Goal: Information Seeking & Learning: Learn about a topic

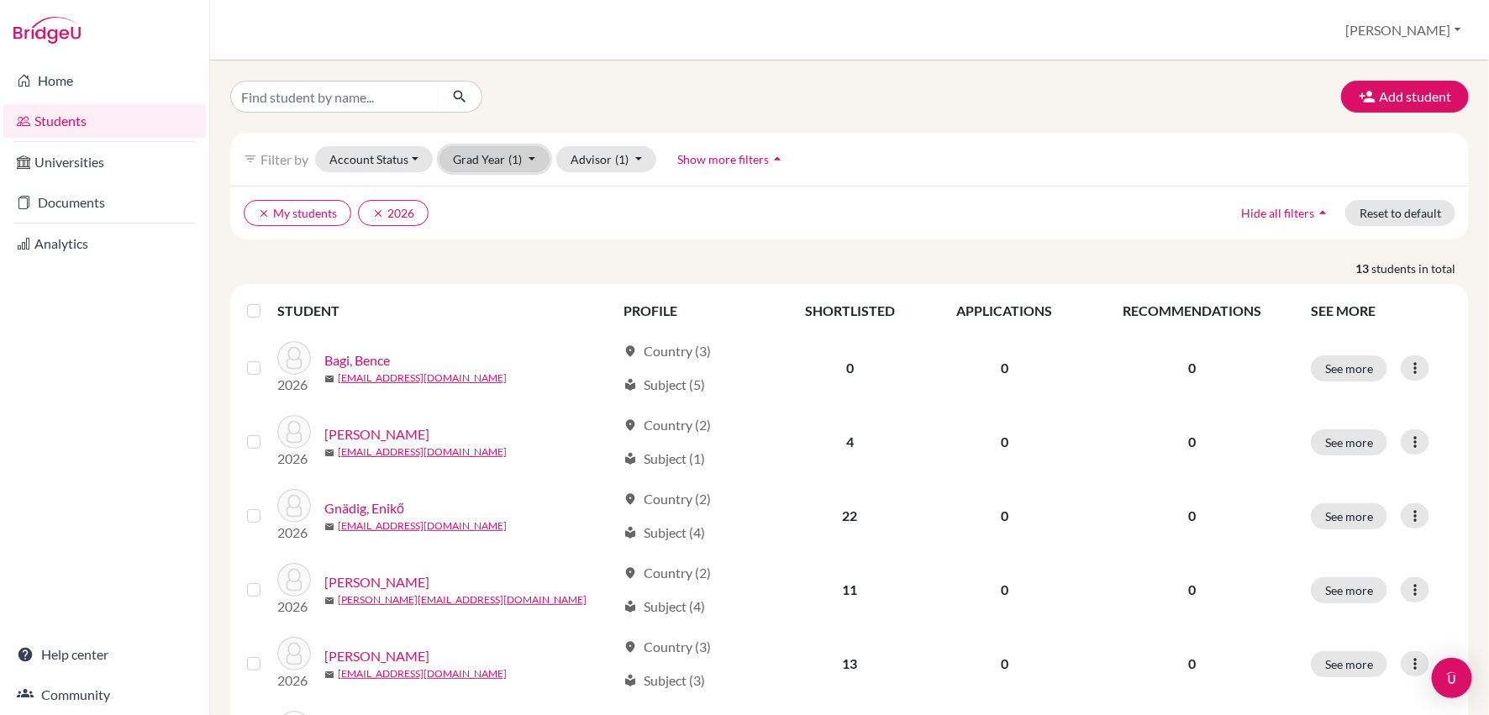
click at [500, 160] on button "Grad Year (1)" at bounding box center [494, 159] width 111 height 26
click at [481, 187] on span "2026" at bounding box center [475, 195] width 30 height 20
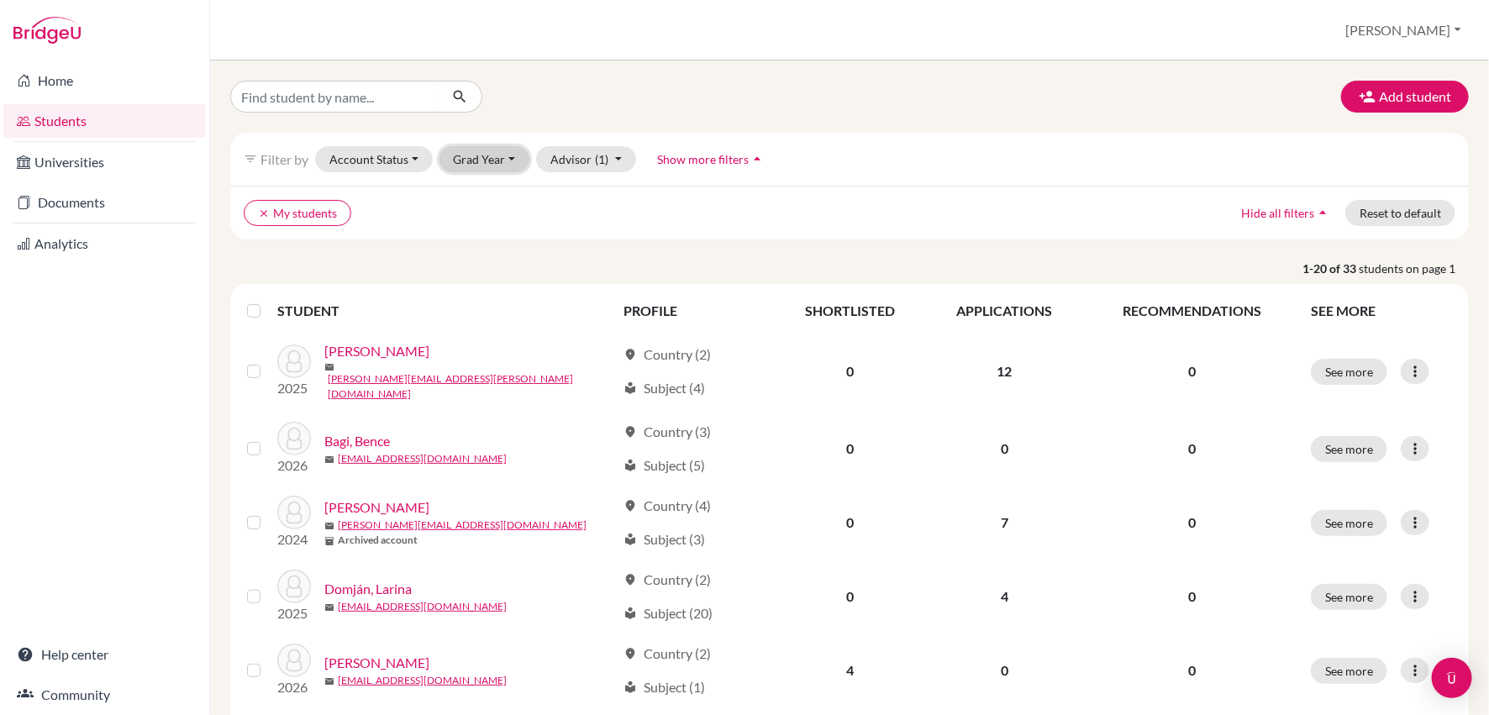
click at [479, 150] on button "Grad Year" at bounding box center [484, 159] width 91 height 26
click at [490, 197] on div "2026" at bounding box center [489, 195] width 59 height 20
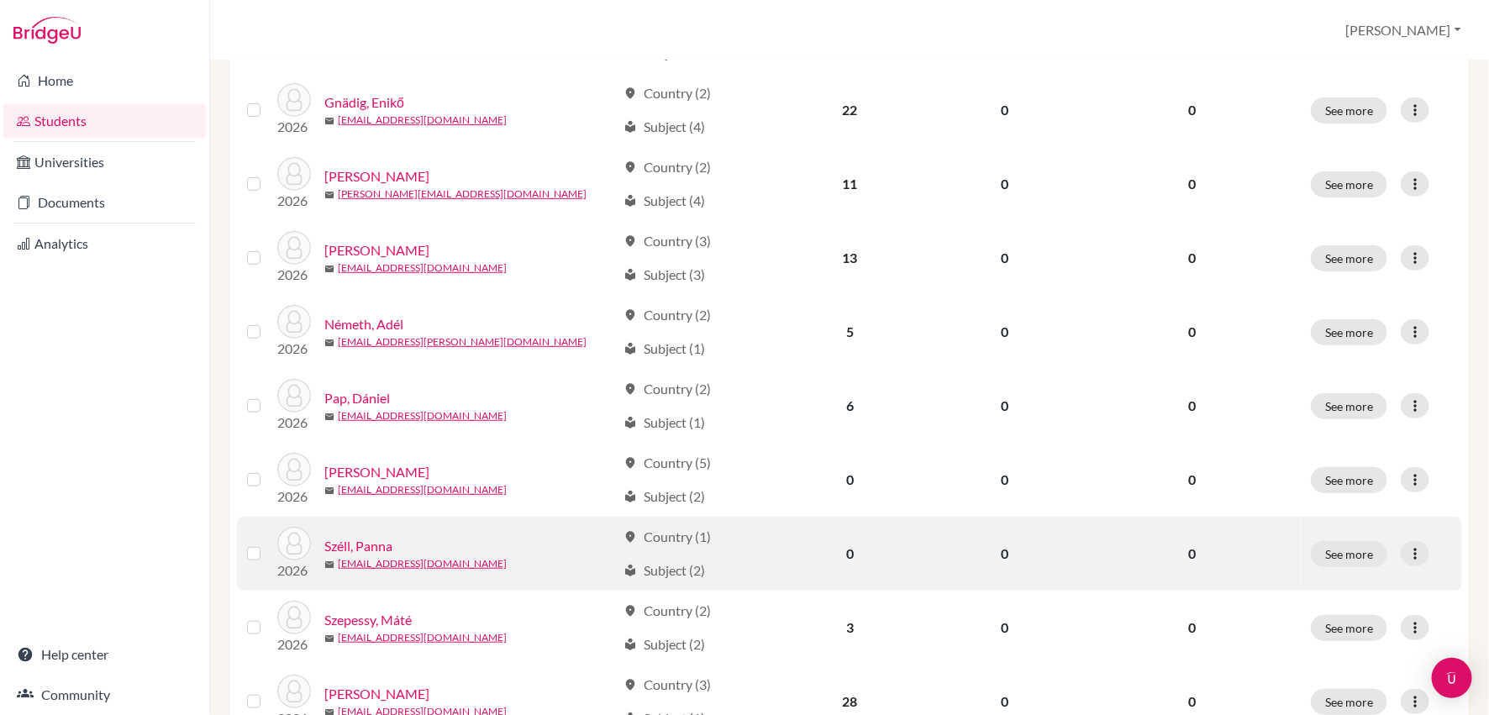
scroll to position [360, 0]
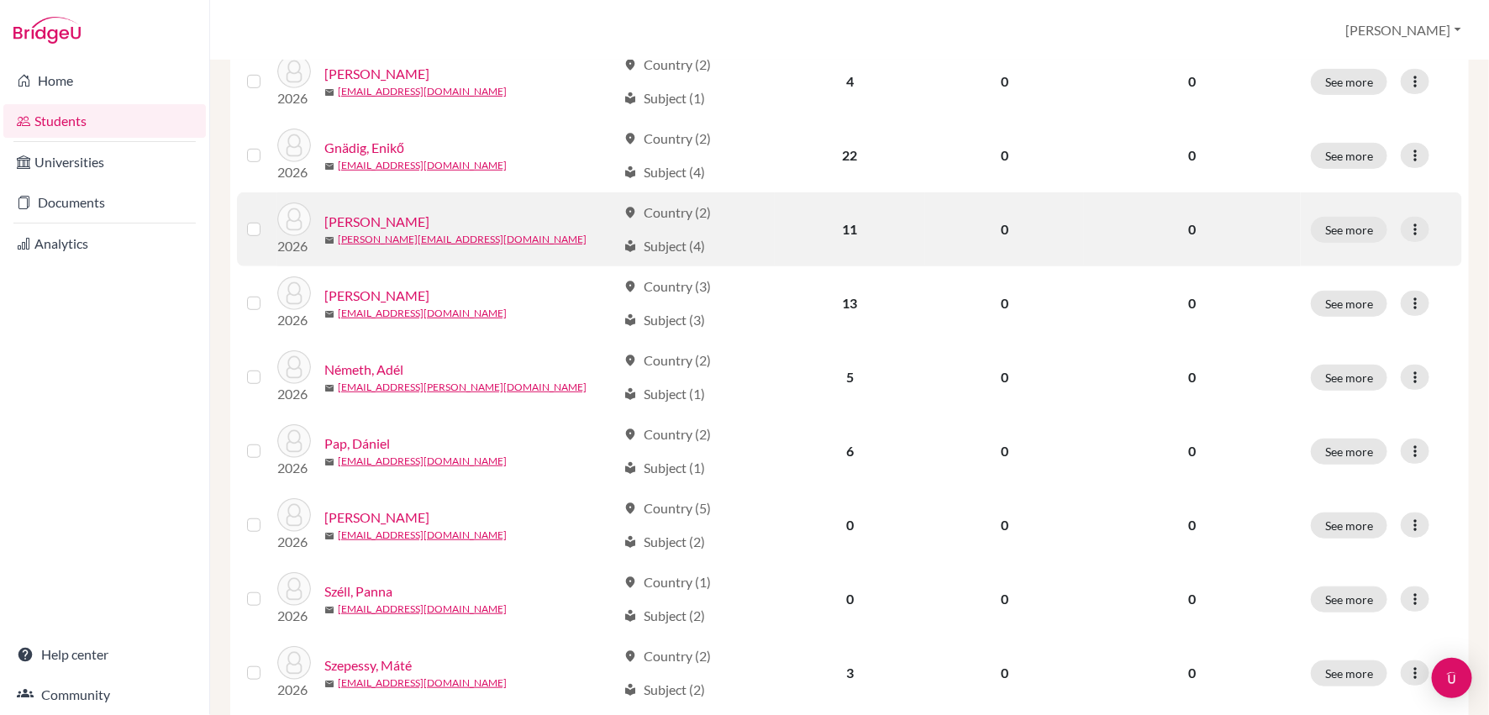
click at [389, 212] on link "[PERSON_NAME]" at bounding box center [376, 222] width 105 height 20
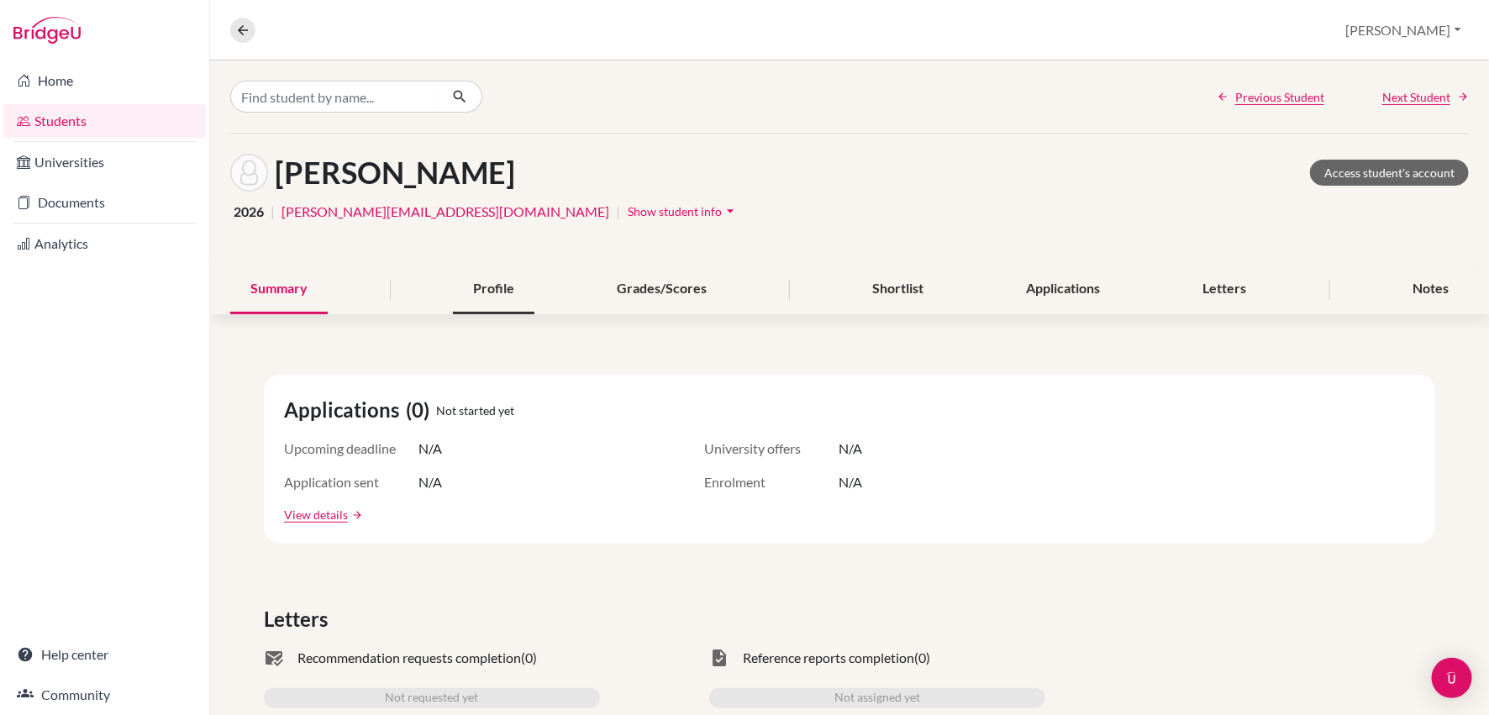
click at [486, 298] on div "Profile" at bounding box center [493, 290] width 81 height 50
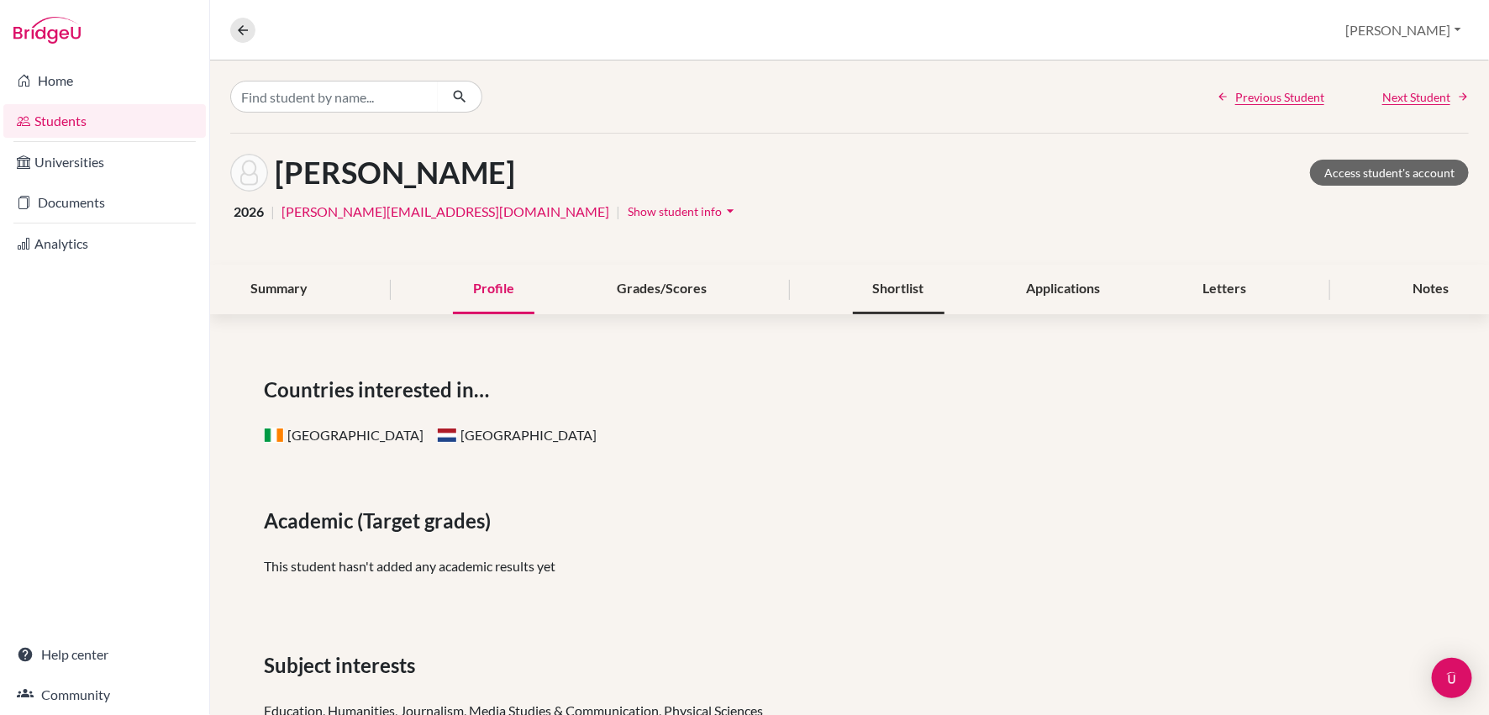
click at [892, 283] on div "Shortlist" at bounding box center [899, 290] width 92 height 50
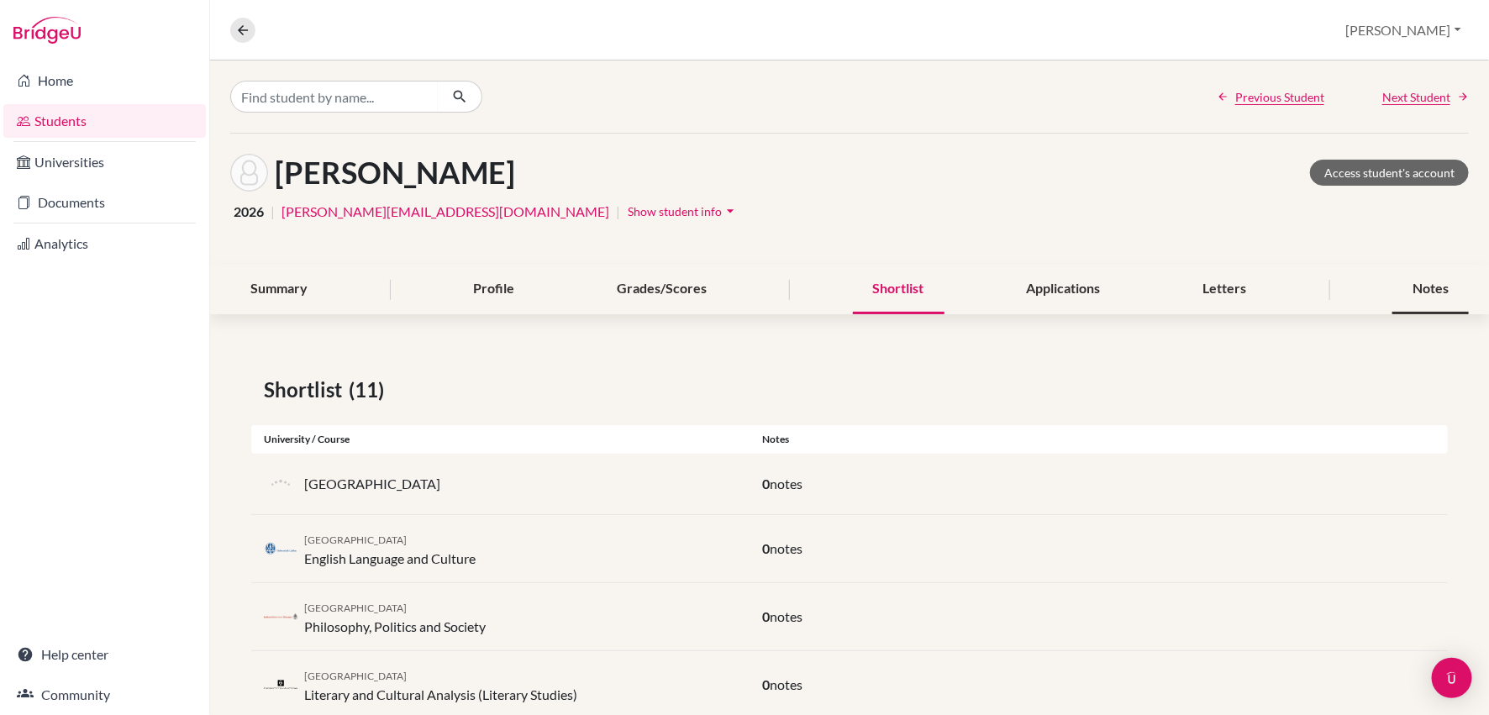
click at [1446, 287] on div "Notes" at bounding box center [1430, 290] width 76 height 50
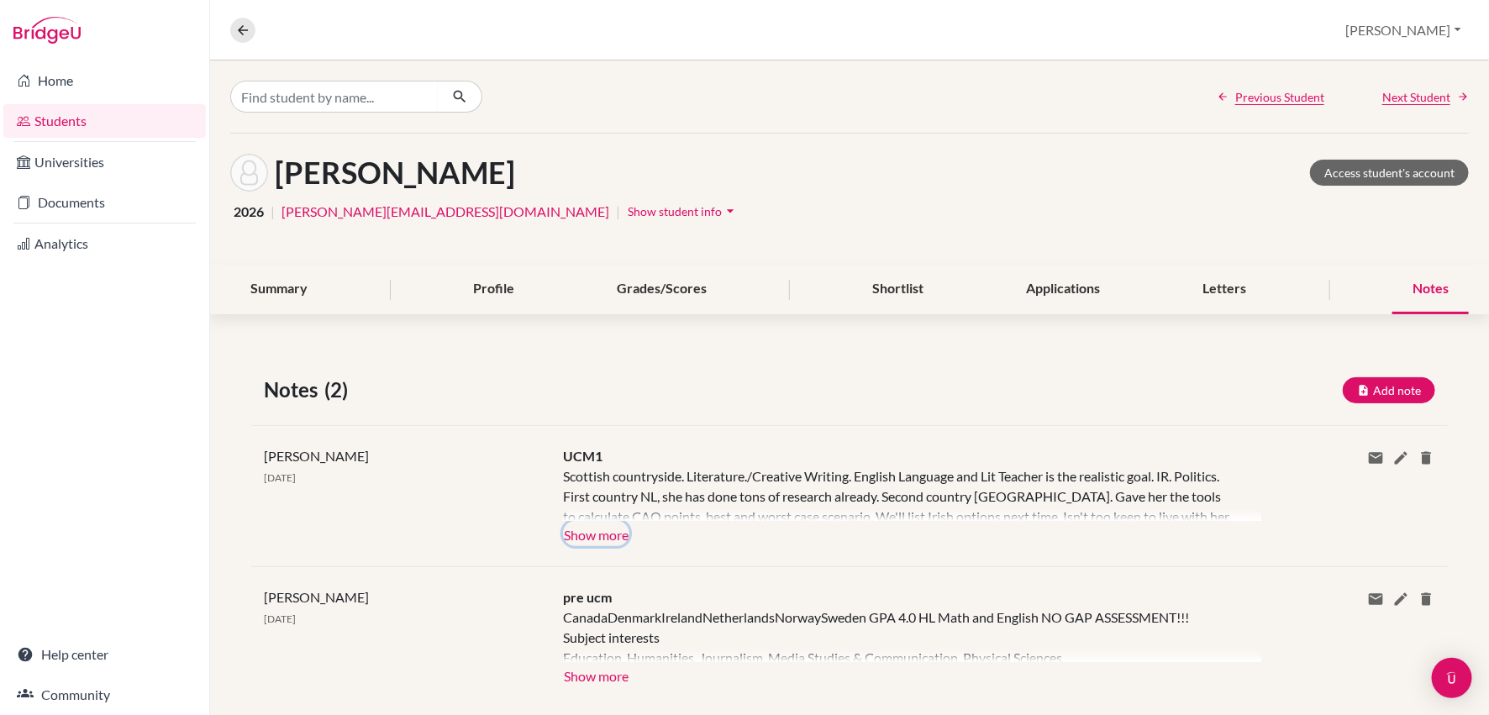
click at [591, 538] on button "Show more" at bounding box center [596, 533] width 66 height 25
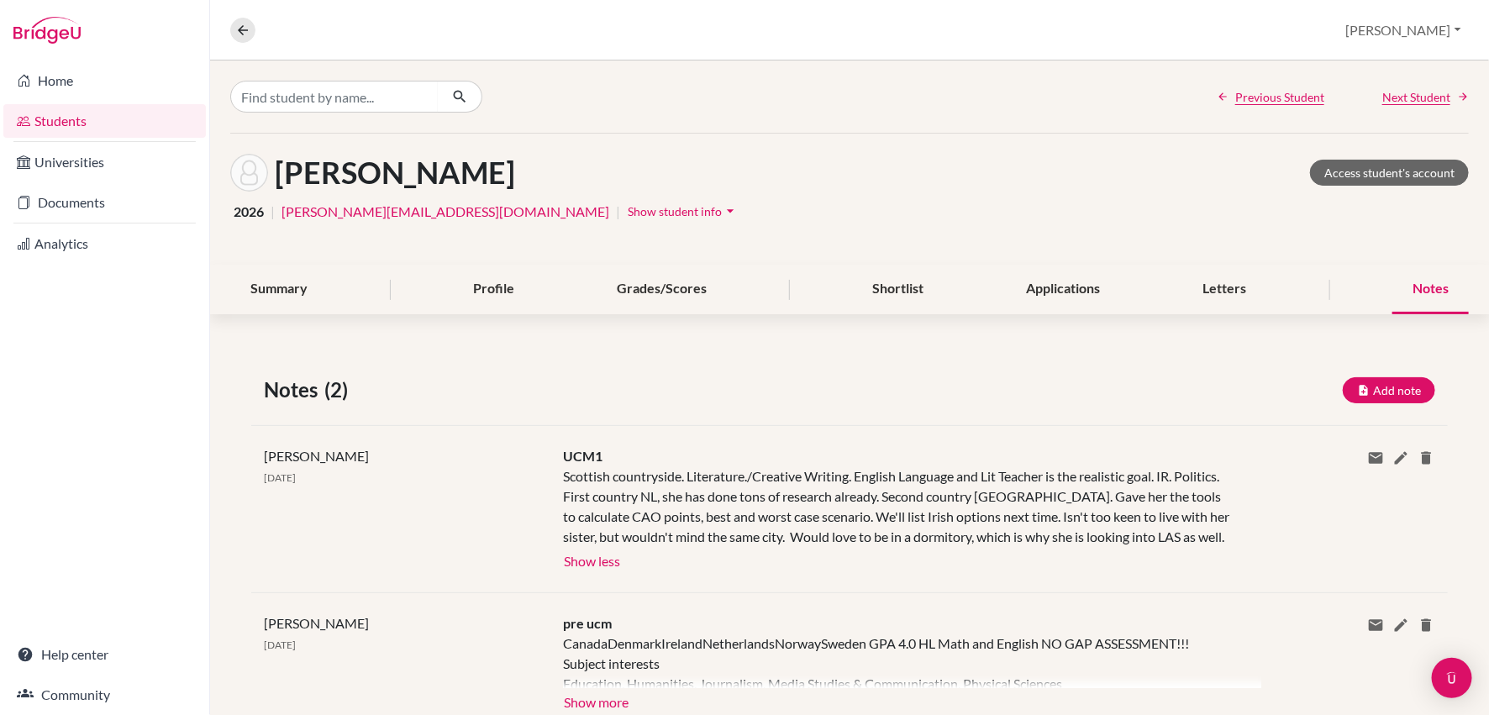
scroll to position [55, 0]
